Goal: Transaction & Acquisition: Book appointment/travel/reservation

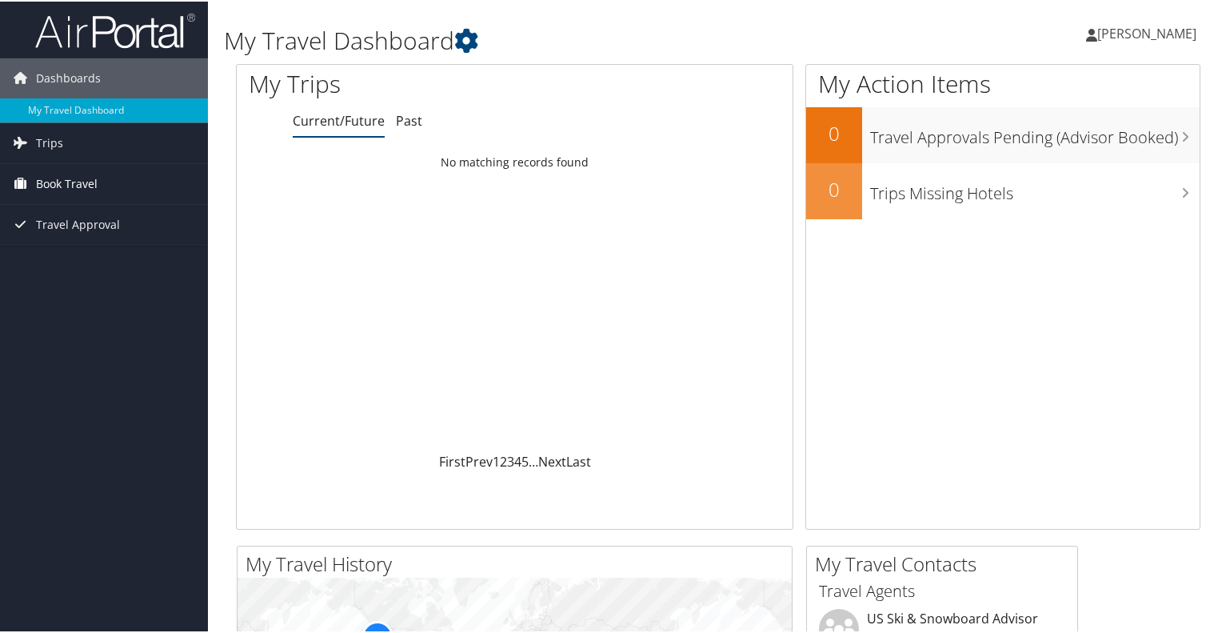
click at [78, 174] on span "Book Travel" at bounding box center [67, 182] width 62 height 40
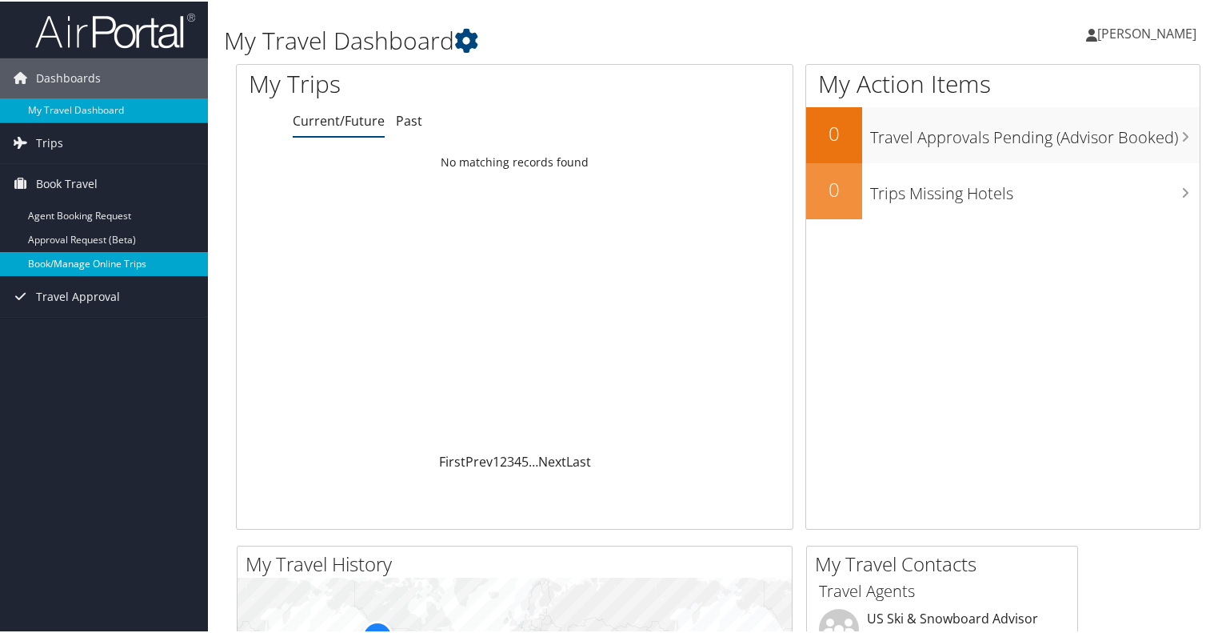
click at [88, 258] on link "Book/Manage Online Trips" at bounding box center [104, 262] width 208 height 24
